Goal: Information Seeking & Learning: Understand process/instructions

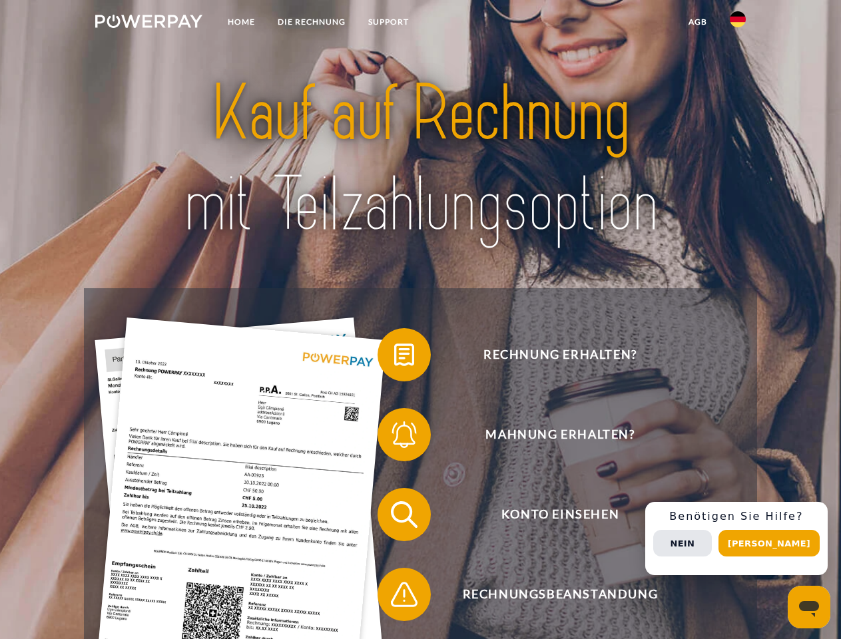
click at [148, 23] on img at bounding box center [148, 21] width 107 height 13
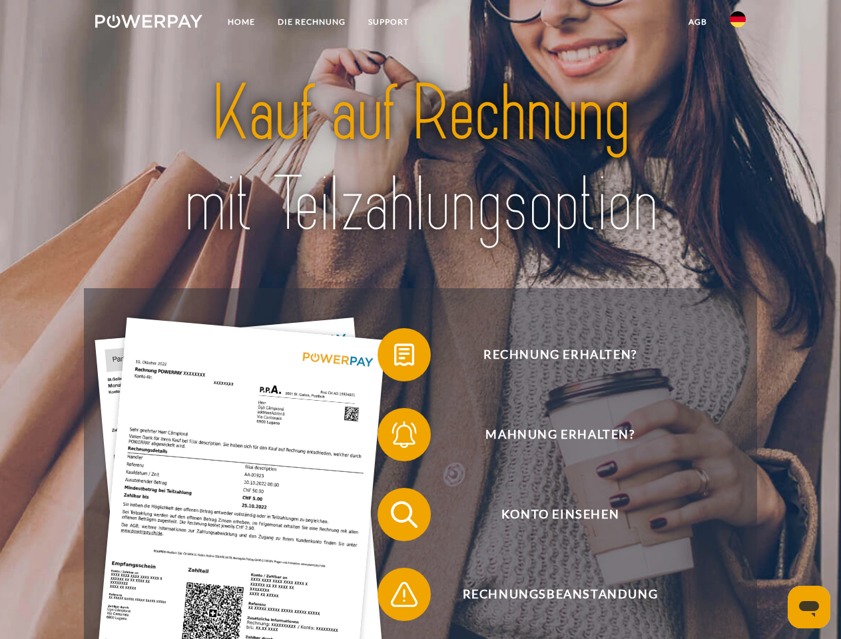
click at [738, 23] on img at bounding box center [738, 19] width 16 height 16
click at [697, 22] on link "agb" at bounding box center [697, 22] width 41 height 24
click at [394, 358] on span at bounding box center [384, 355] width 67 height 67
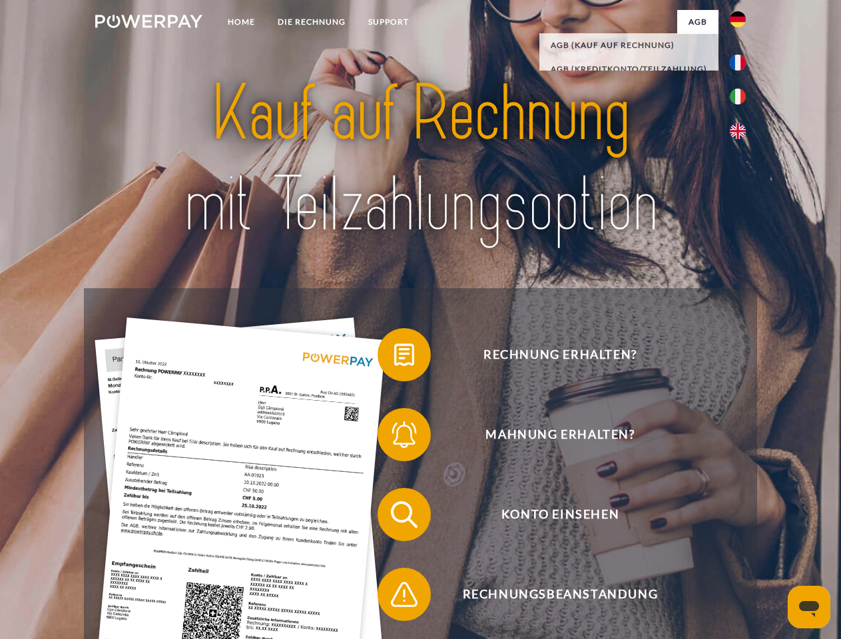
click at [394, 437] on span at bounding box center [384, 434] width 67 height 67
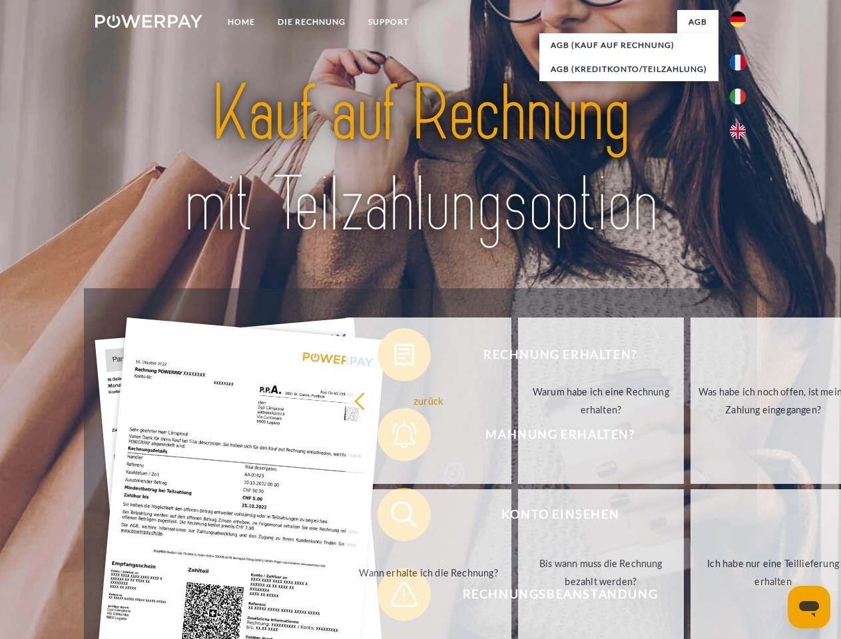
click at [518, 517] on link "Bis wann muss die Rechnung bezahlt werden?" at bounding box center [601, 572] width 166 height 166
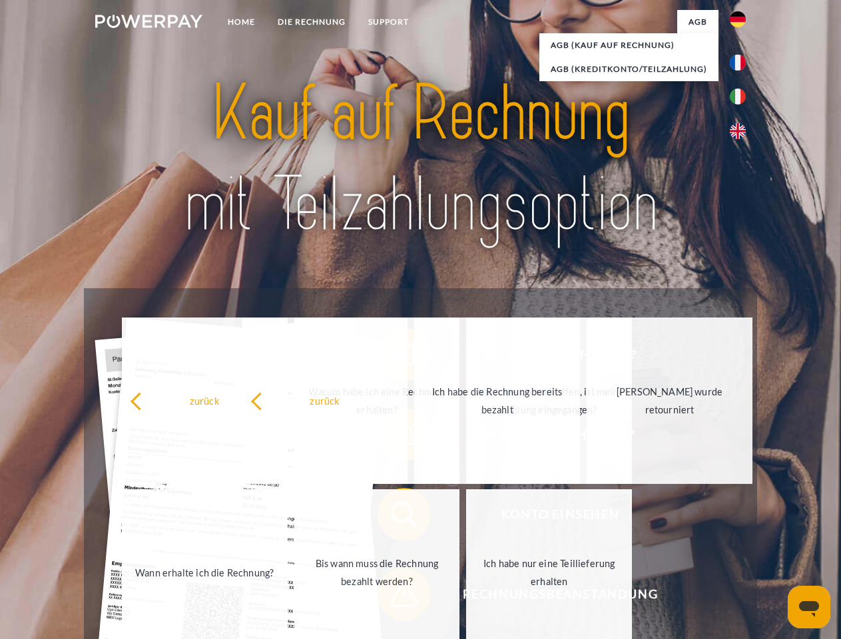
click at [394, 597] on span at bounding box center [384, 594] width 67 height 67
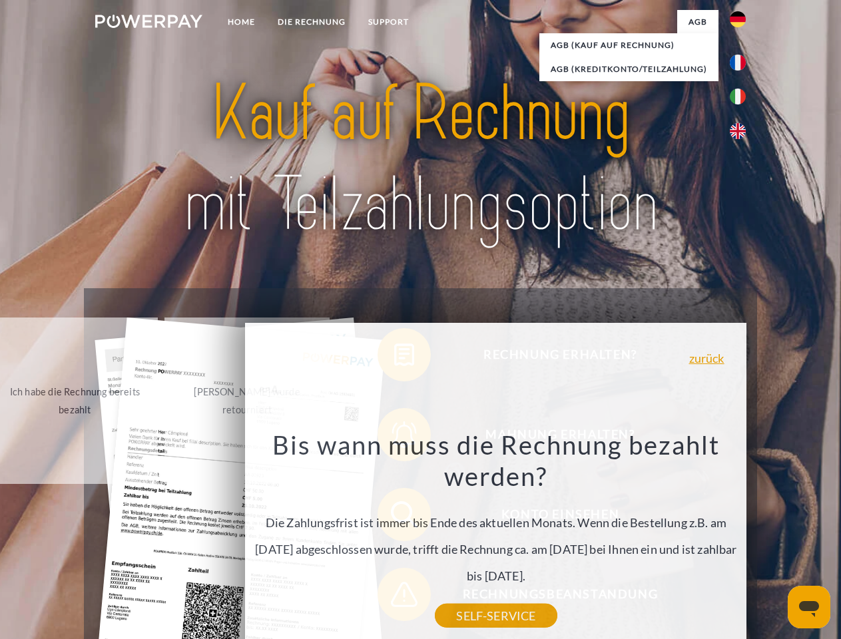
click at [741, 539] on div "Rechnung erhalten? Mahnung erhalten? Konto einsehen" at bounding box center [420, 554] width 672 height 533
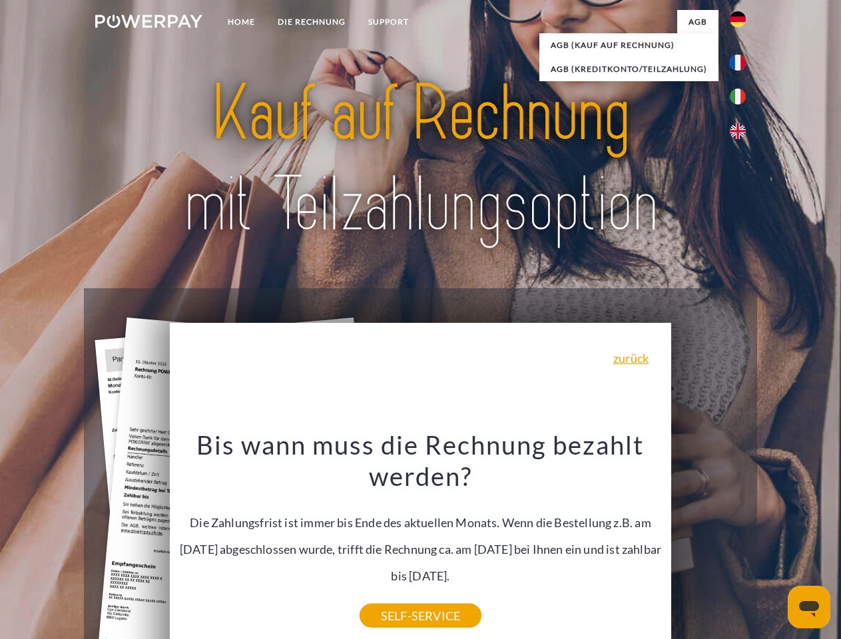
click at [708, 541] on span "Konto einsehen" at bounding box center [560, 514] width 326 height 53
click at [774, 543] on header "Home DIE RECHNUNG SUPPORT" at bounding box center [420, 459] width 841 height 919
